Goal: Transaction & Acquisition: Book appointment/travel/reservation

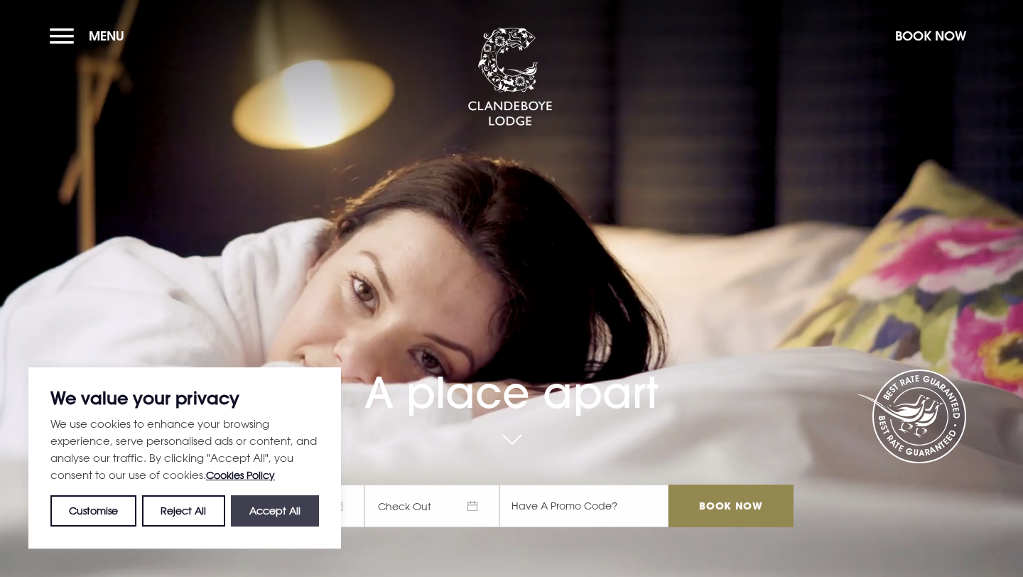
click at [298, 510] on button "Accept All" at bounding box center [275, 510] width 88 height 31
checkbox input "true"
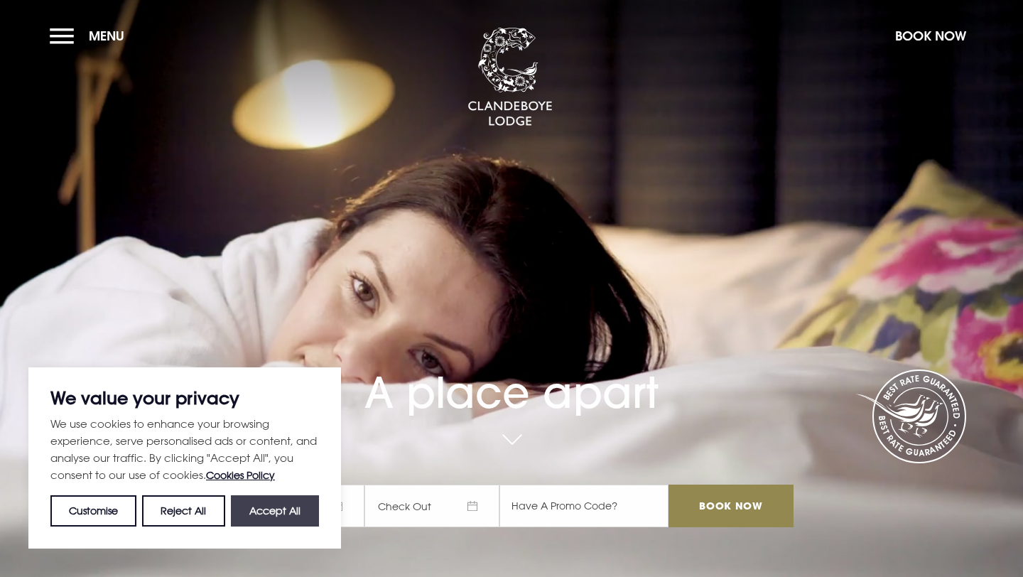
checkbox input "true"
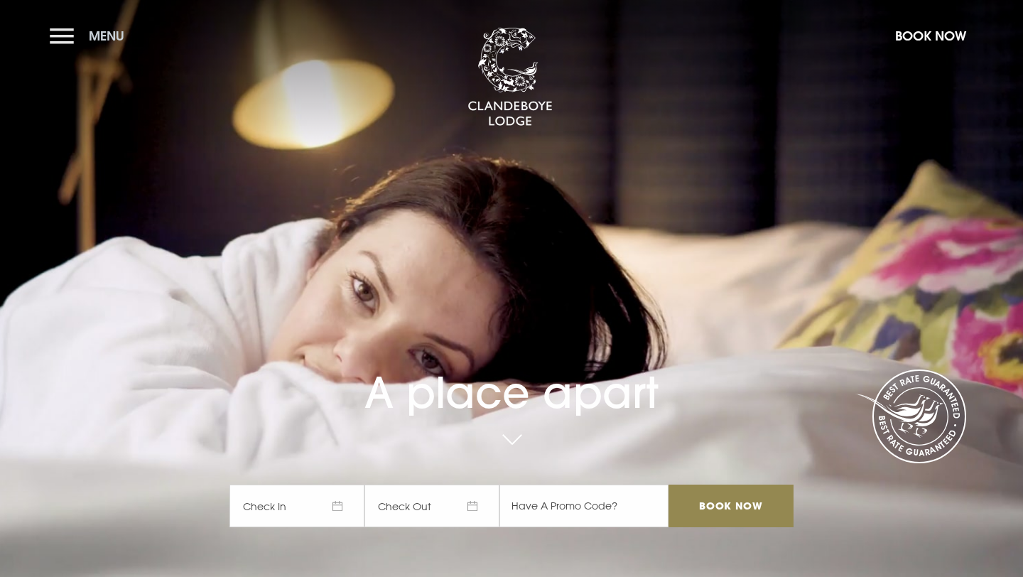
click at [70, 35] on button "Menu" at bounding box center [91, 36] width 82 height 31
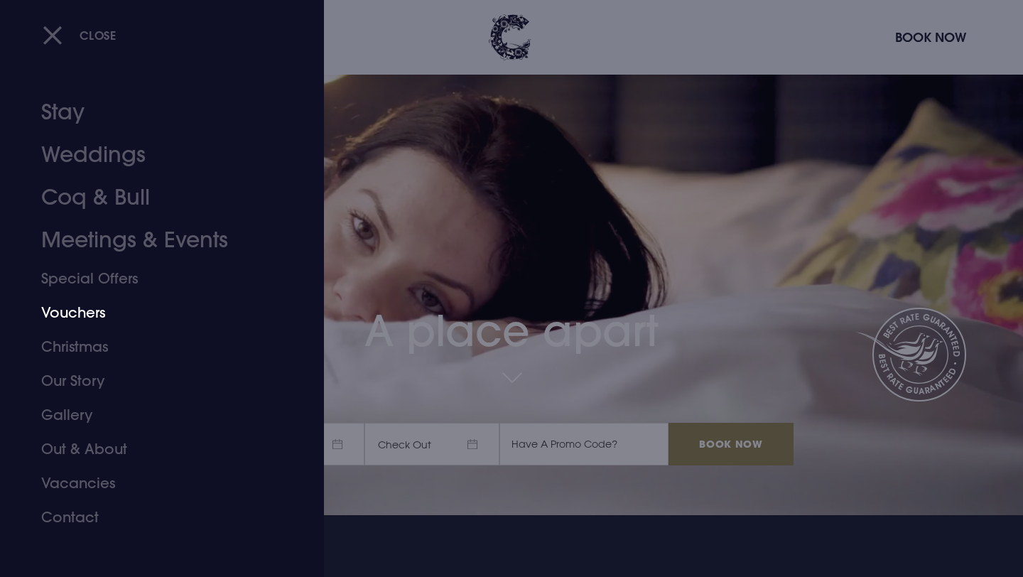
scroll to position [60, 0]
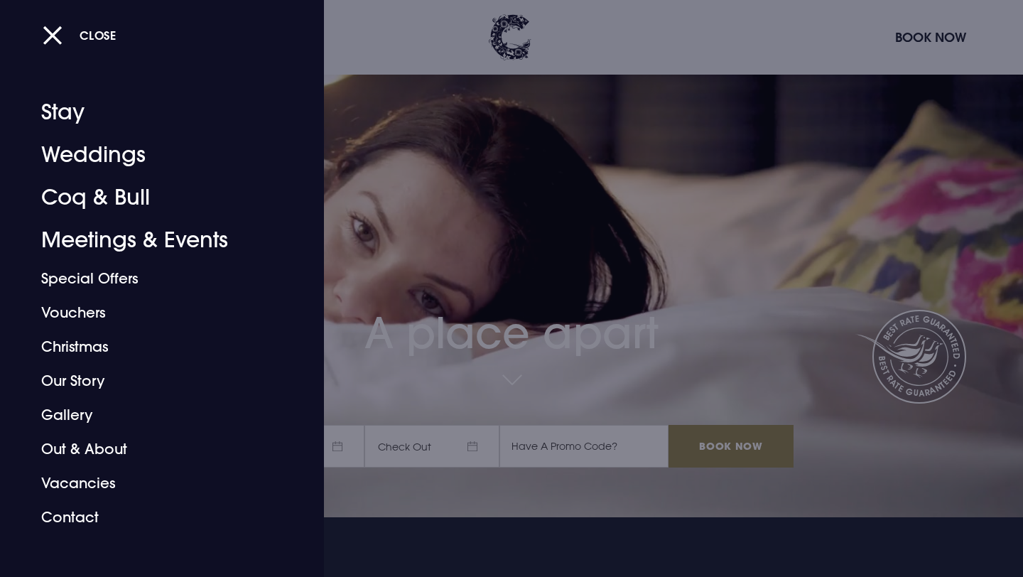
click at [393, 275] on div at bounding box center [511, 288] width 1023 height 577
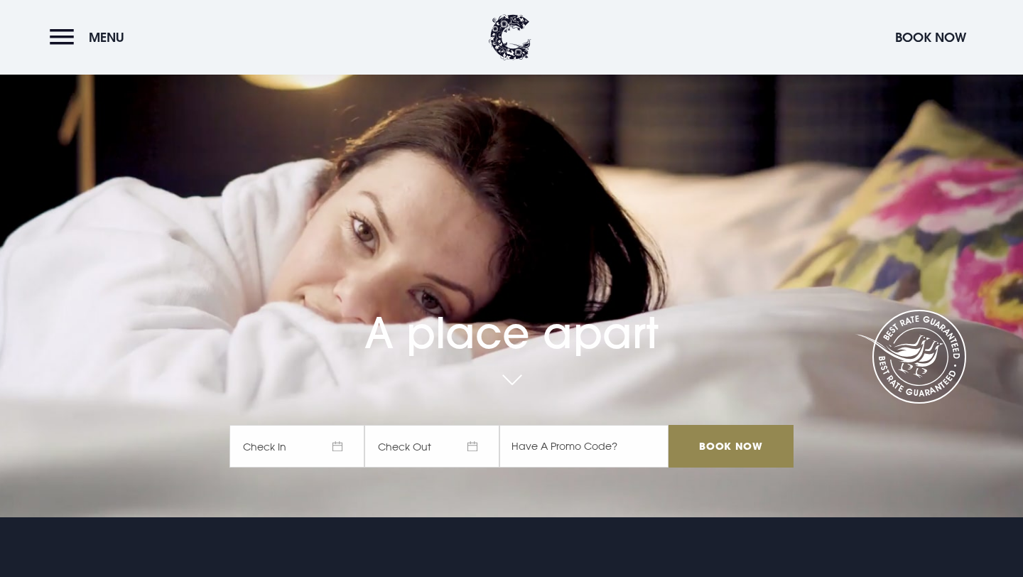
click at [310, 448] on span "Check In" at bounding box center [297, 446] width 135 height 43
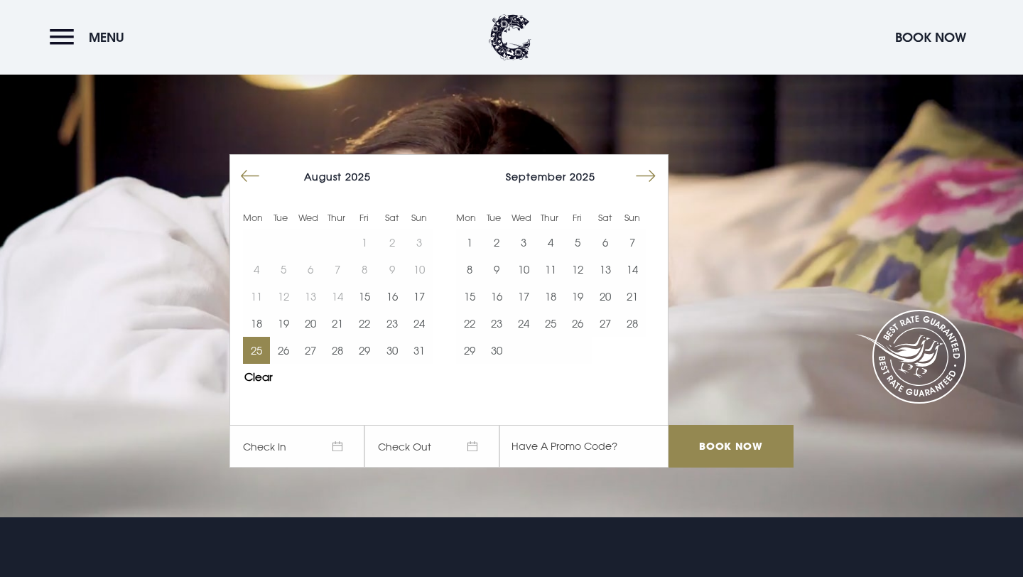
click at [264, 349] on button "25" at bounding box center [256, 350] width 27 height 27
click at [284, 350] on button "26" at bounding box center [283, 350] width 27 height 27
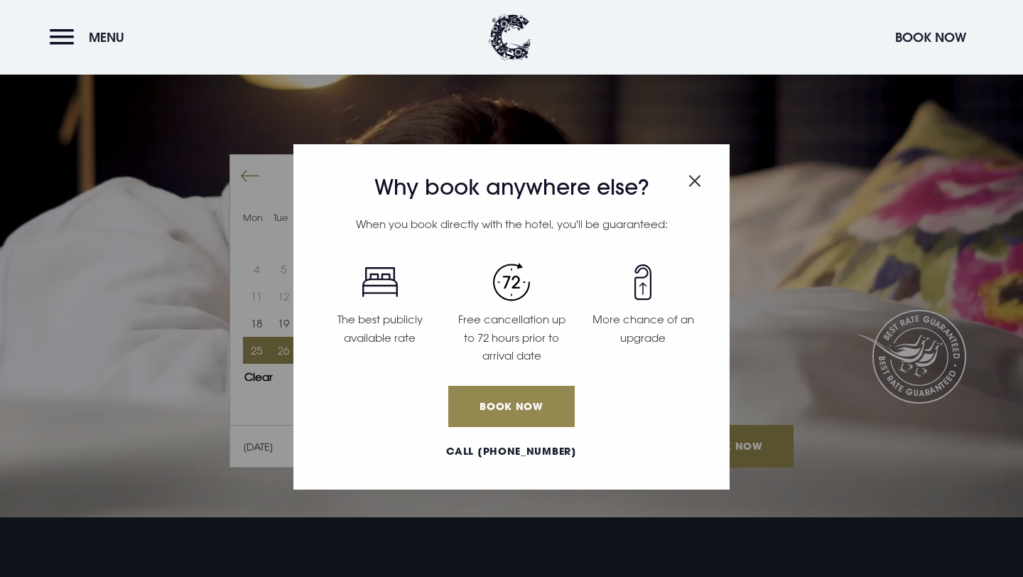
click at [634, 176] on img "Close modal" at bounding box center [695, 181] width 13 height 12
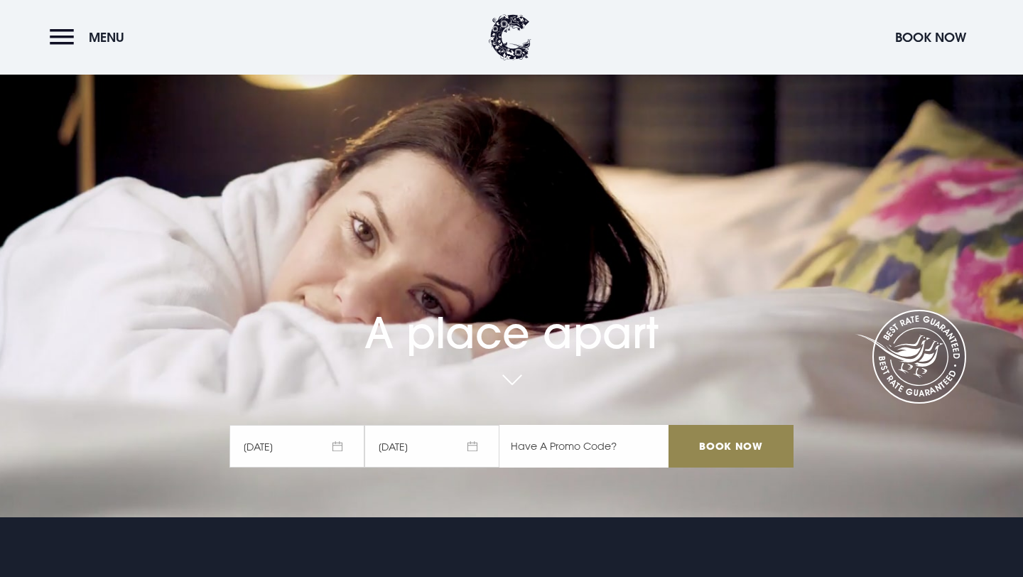
click at [565, 445] on input "text" at bounding box center [584, 446] width 169 height 43
type input "rory20"
click at [634, 442] on input "Book Now" at bounding box center [731, 446] width 125 height 43
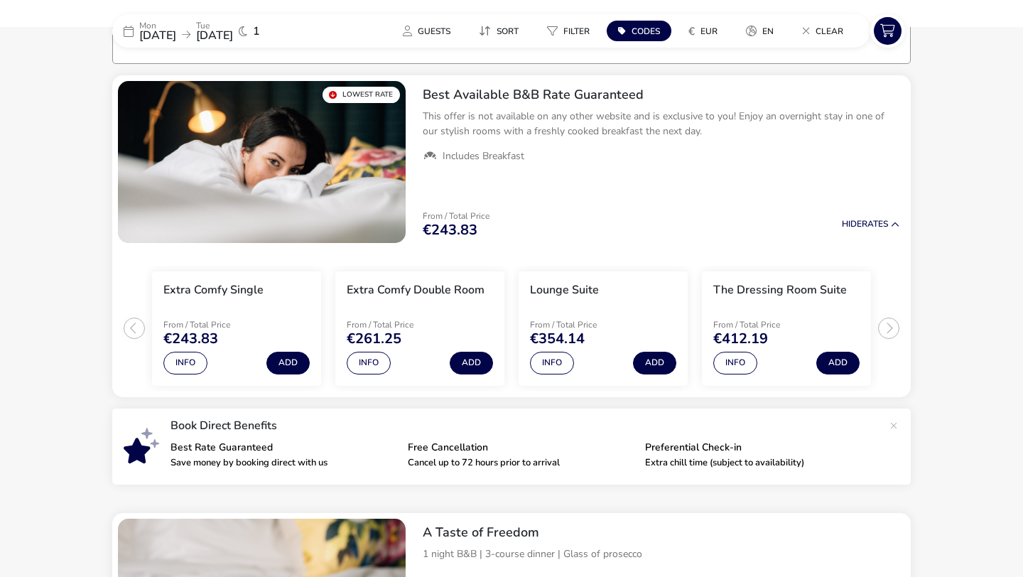
scroll to position [114, 0]
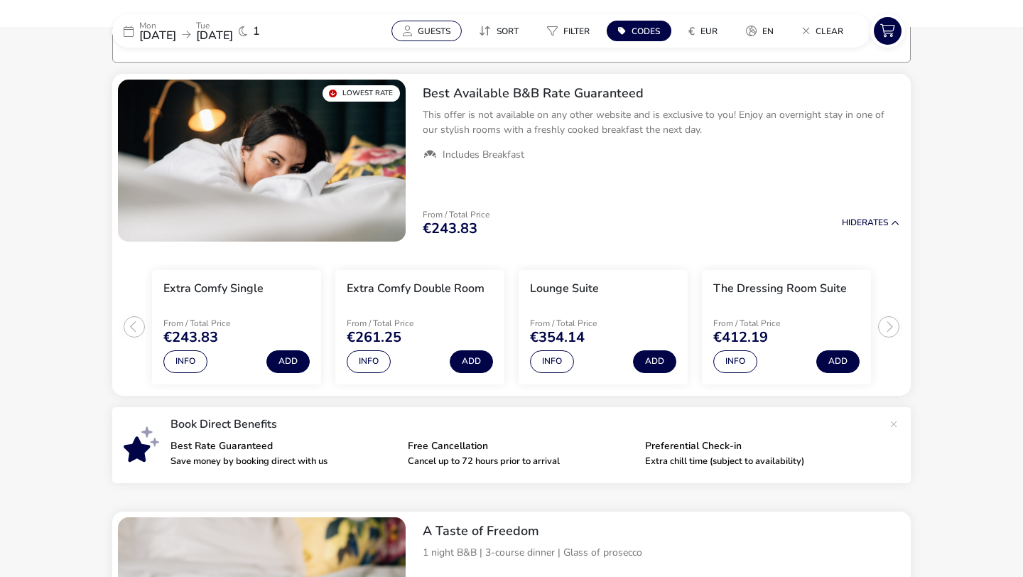
click at [434, 31] on span "Guests" at bounding box center [434, 31] width 33 height 11
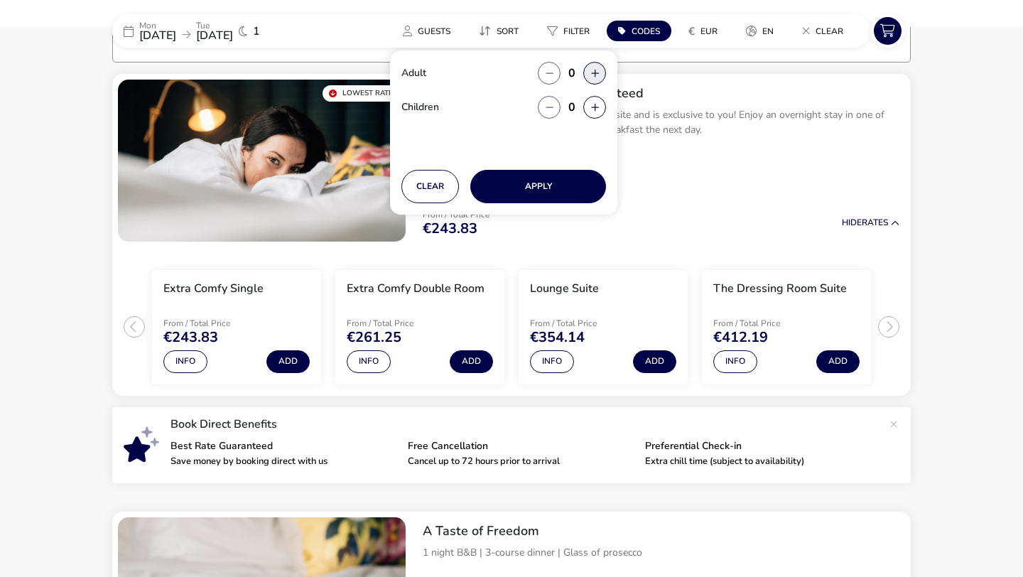
click at [595, 76] on button "button" at bounding box center [595, 73] width 23 height 23
click at [596, 77] on span "button" at bounding box center [596, 77] width 0 height 0
click at [595, 76] on icon "button" at bounding box center [595, 73] width 8 height 9
click at [595, 76] on button "button" at bounding box center [595, 73] width 23 height 23
click at [554, 70] on button "button" at bounding box center [549, 73] width 23 height 23
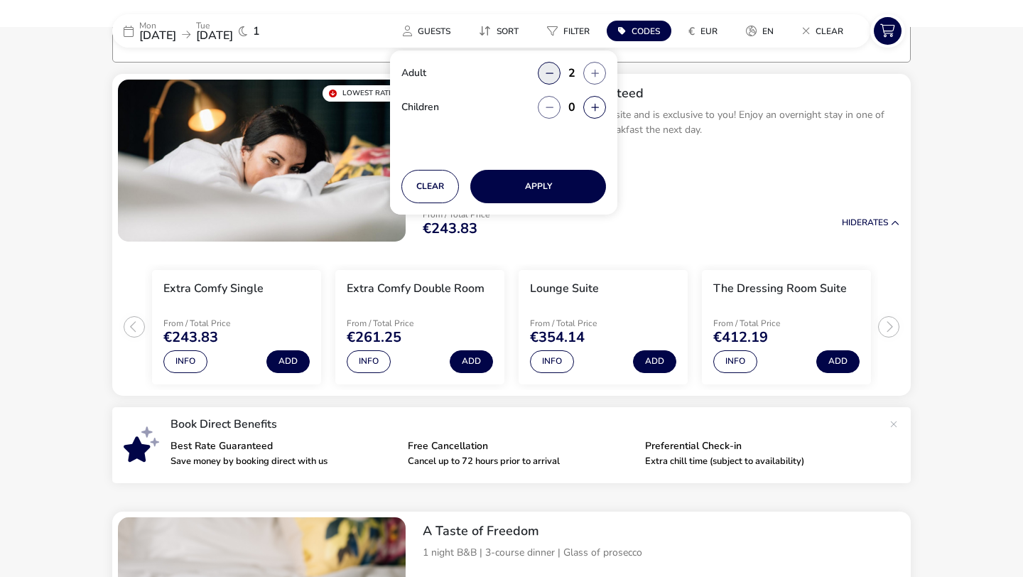
type input "1"
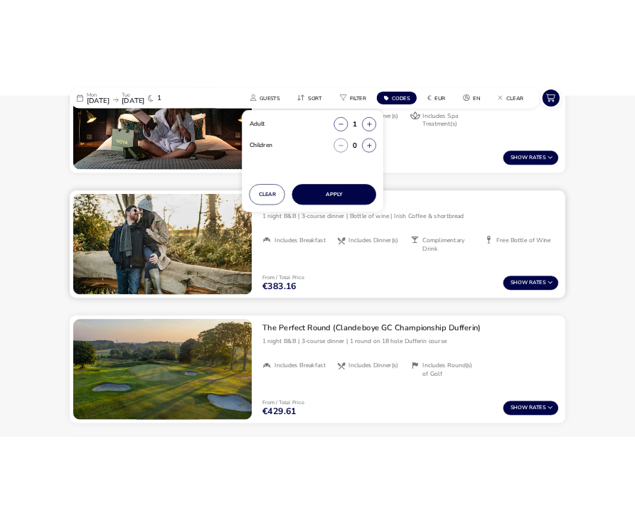
scroll to position [166, 0]
